Goal: Task Accomplishment & Management: Complete application form

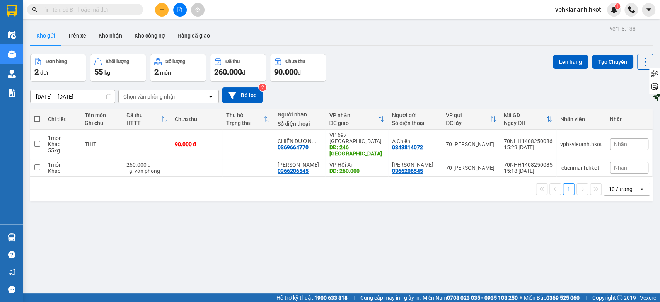
click at [166, 4] on button at bounding box center [162, 10] width 14 height 14
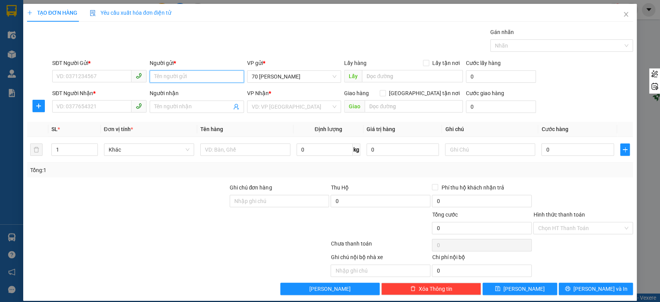
click at [188, 81] on input "Người gửi *" at bounding box center [197, 76] width 94 height 12
type input "gia"
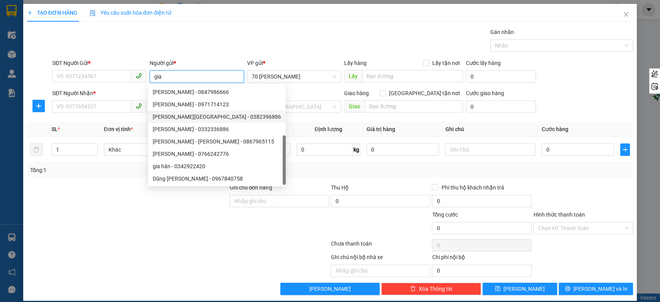
scroll to position [25, 0]
click at [179, 179] on div "Cty CP TP Gia Phát - 0904301080" at bounding box center [217, 178] width 128 height 9
type input "0904301080"
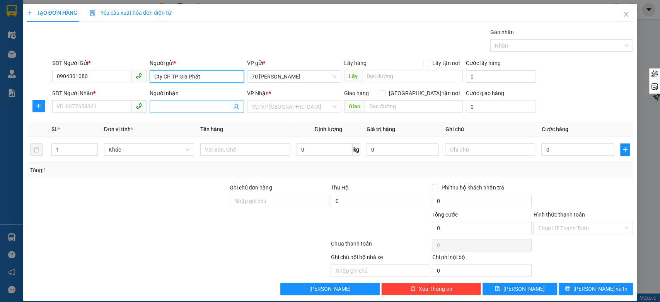
type input "Cty CP TP Gia Phát"
click at [176, 106] on input "Người nhận" at bounding box center [192, 106] width 77 height 9
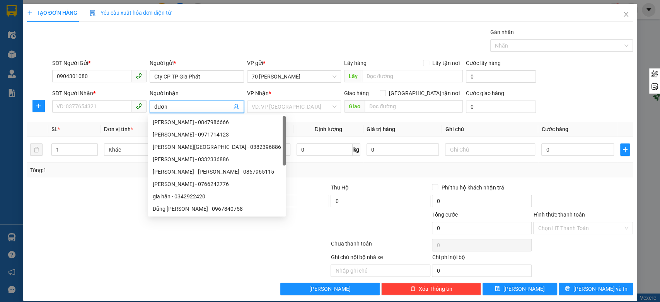
type input "dương"
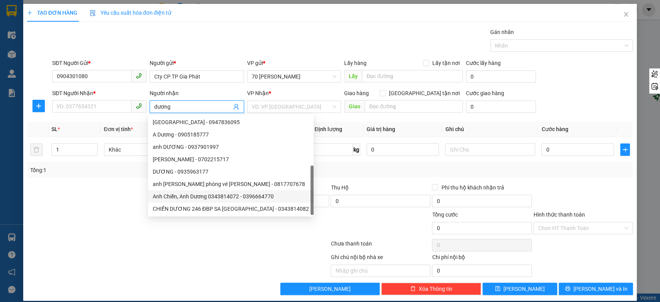
click at [181, 197] on div "Anh Chiến, Anh Dương 0343814072 - 0396664770" at bounding box center [231, 196] width 156 height 9
type input "0396664770"
type input "Anh Chiến, Anh Dương 0343814072"
type input "246 Điện Biên Phủ, Sapa"
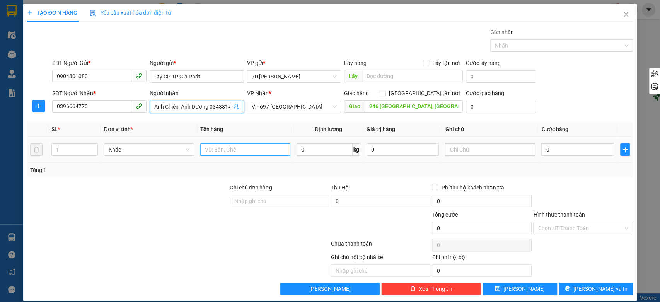
type input "Anh Chiến, Anh Dương 0343814072"
click at [225, 152] on input "text" at bounding box center [245, 149] width 90 height 12
type input "thực phẩm đông lạnh"
click at [74, 150] on input "1" at bounding box center [75, 150] width 46 height 12
type input "2"
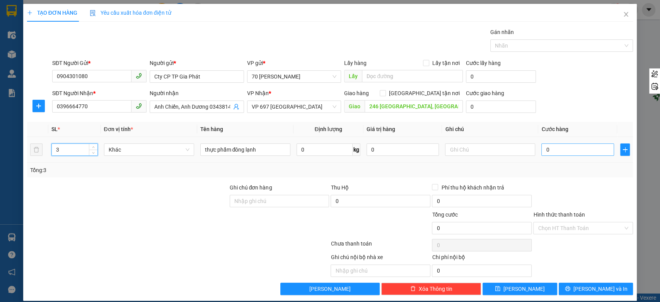
type input "3"
click at [563, 154] on input "0" at bounding box center [577, 149] width 73 height 12
type input "3"
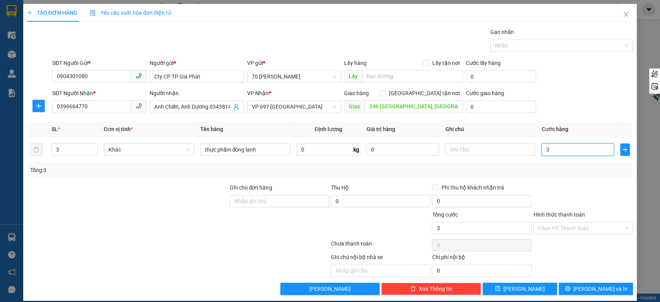
type input "30"
type input "300"
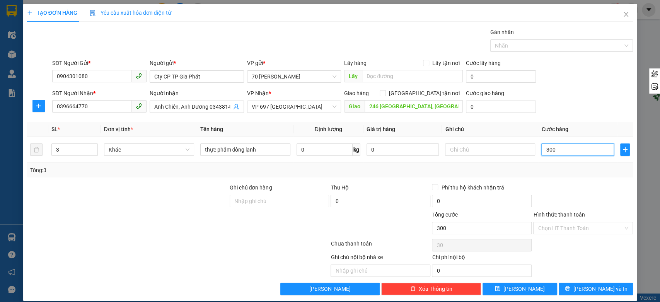
type input "300"
type input "3.000"
type input "30.000"
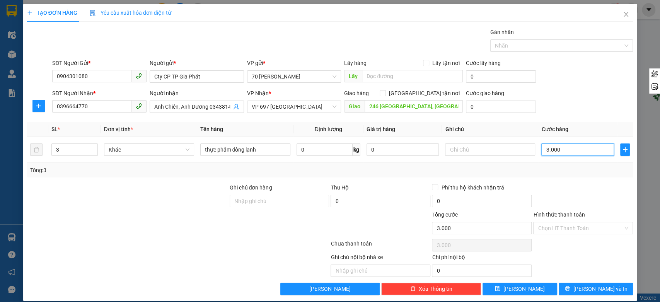
type input "30.000"
type input "300.000"
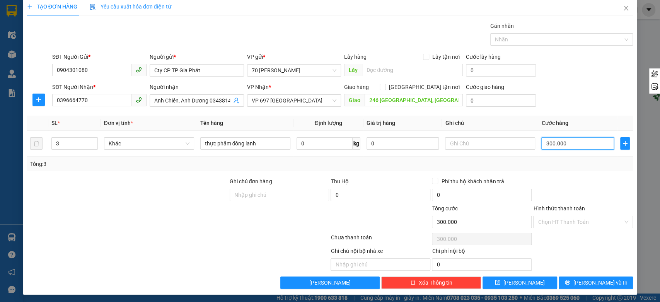
scroll to position [7, 0]
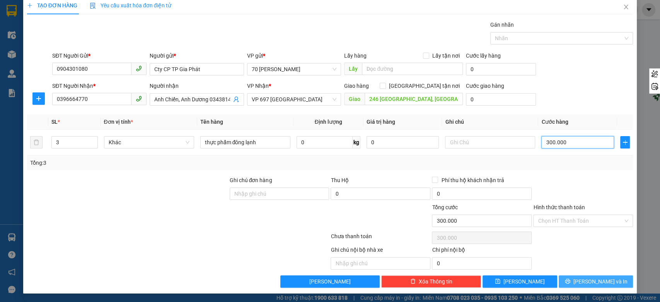
type input "300.000"
click at [610, 279] on button "Lưu và In" at bounding box center [596, 281] width 74 height 12
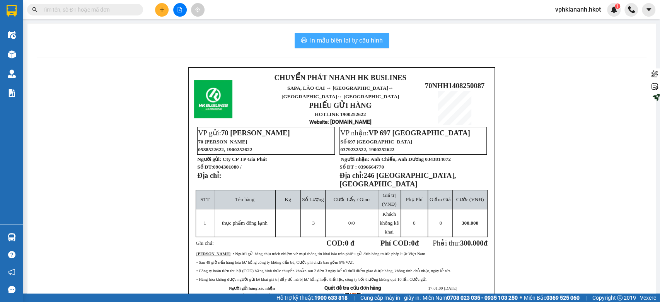
click at [336, 38] on span "In mẫu biên lai tự cấu hình" at bounding box center [346, 41] width 73 height 10
